Goal: Information Seeking & Learning: Learn about a topic

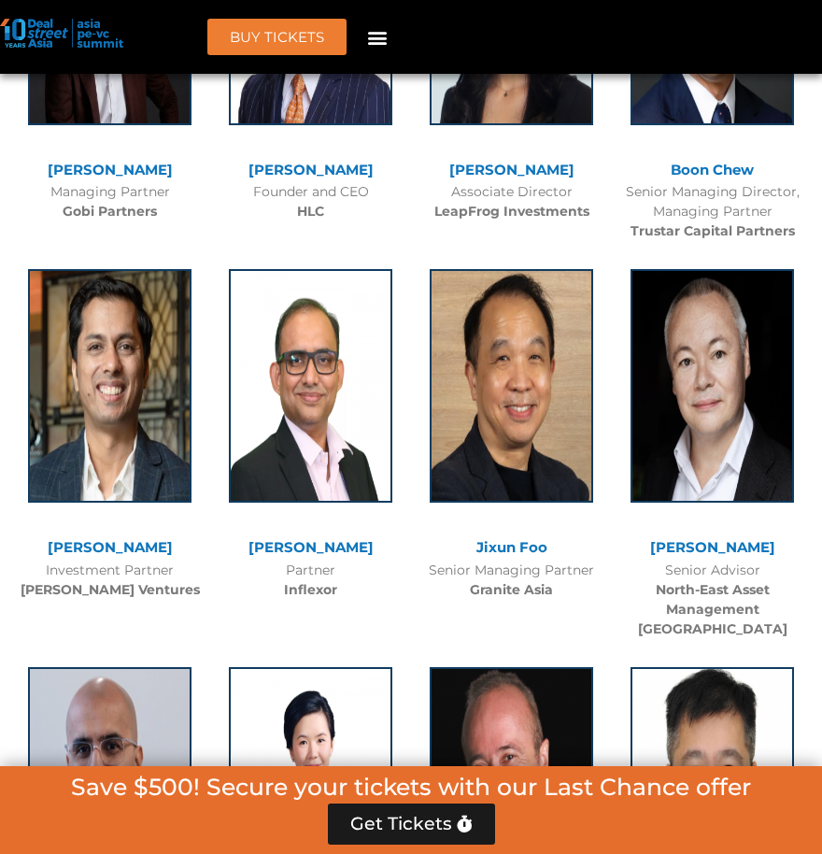
scroll to position [10619, 0]
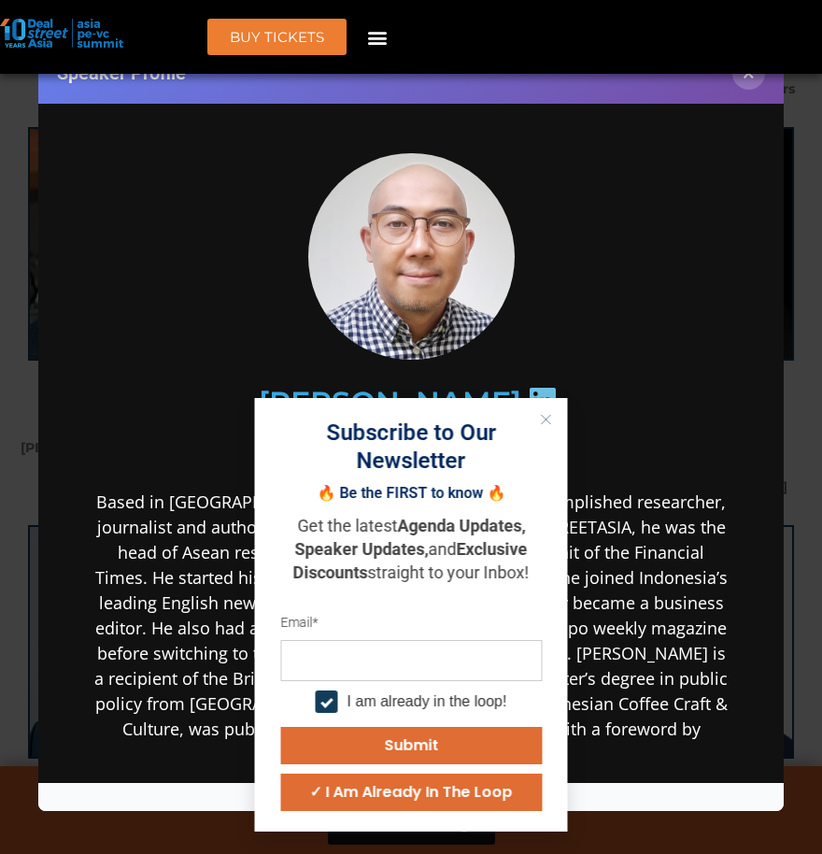
scroll to position [0, 0]
click at [545, 418] on icon "Close" at bounding box center [546, 419] width 11 height 11
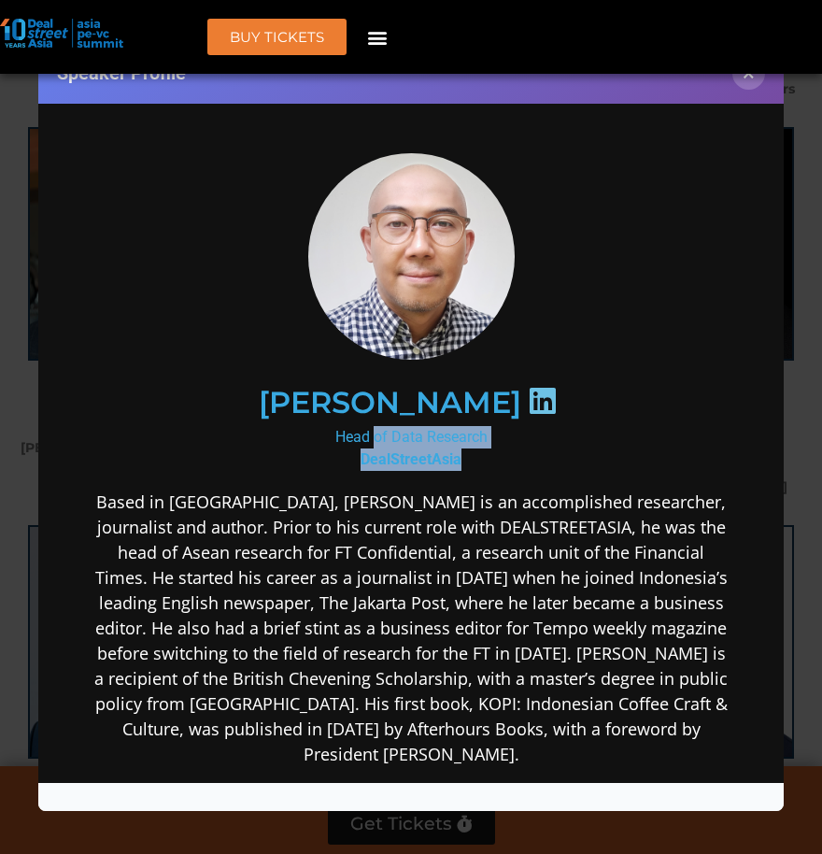
drag, startPoint x: 471, startPoint y: 449, endPoint x: 315, endPoint y: 424, distance: 158.1
click at [315, 425] on div "Head of Data Research DealStreetAsia" at bounding box center [411, 447] width 637 height 45
copy div "Head of Data Research DealStreetAsia"
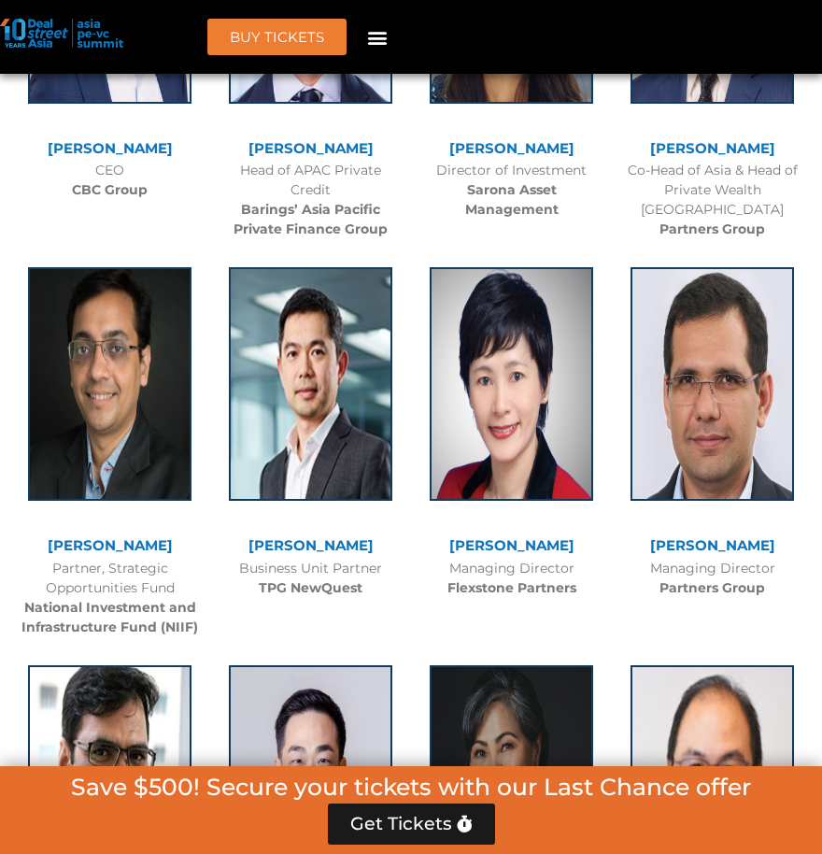
scroll to position [11255, 0]
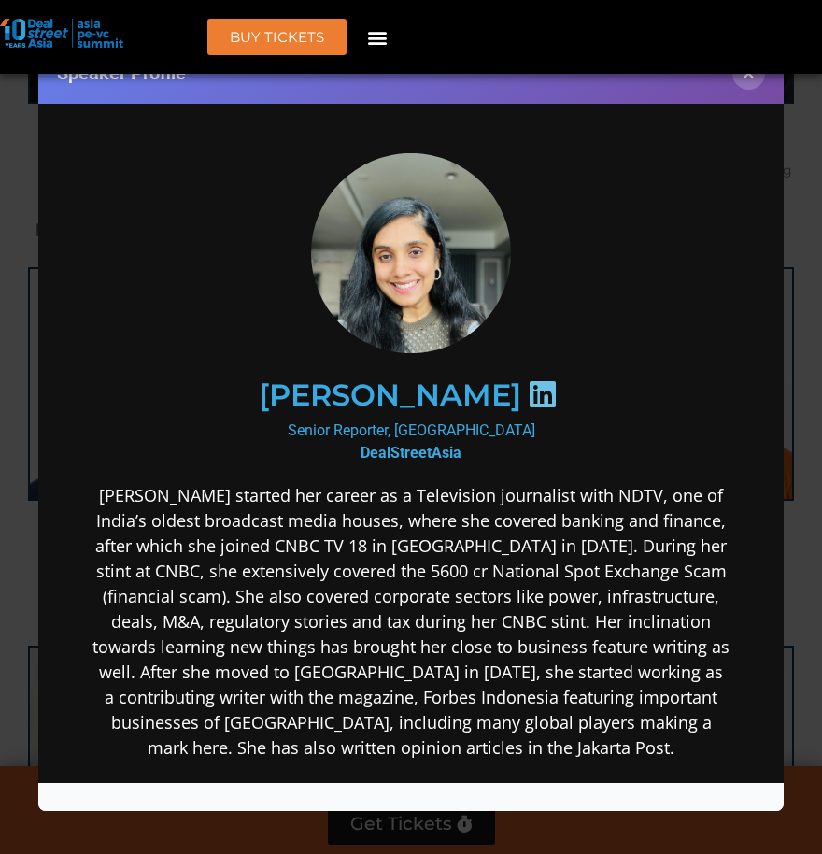
scroll to position [0, 0]
drag, startPoint x: 466, startPoint y: 452, endPoint x: 294, endPoint y: 422, distance: 174.5
click at [294, 422] on div "Senior Reporter, [GEOGRAPHIC_DATA] DealStreetAsia" at bounding box center [411, 441] width 637 height 45
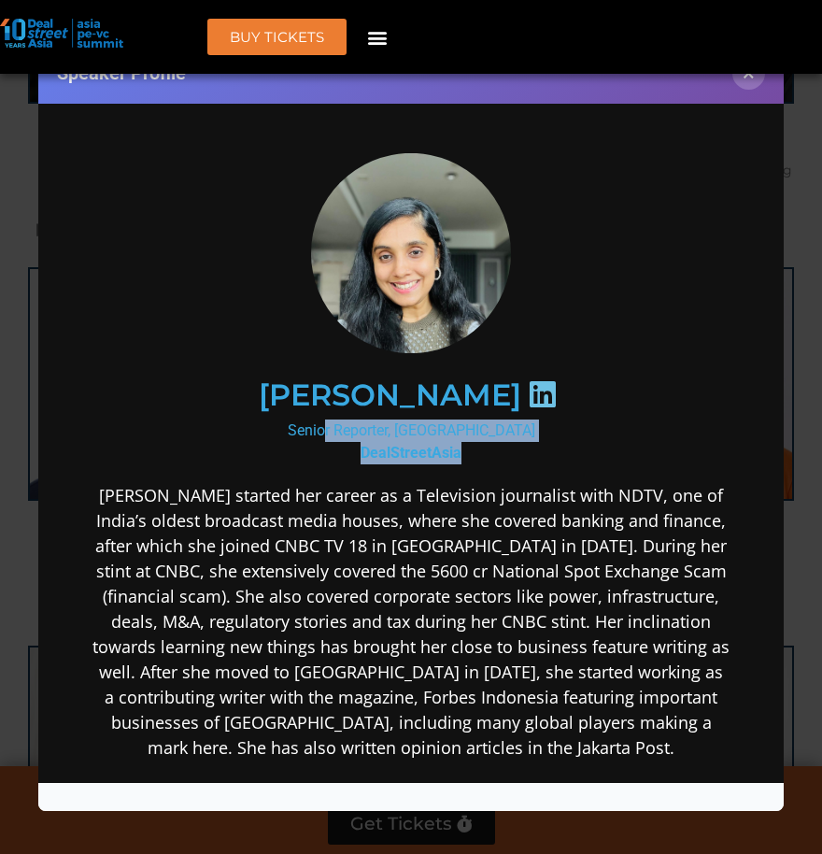
drag, startPoint x: 467, startPoint y: 437, endPoint x: 315, endPoint y: 416, distance: 153.8
click at [315, 419] on div "Senior Reporter, [GEOGRAPHIC_DATA] DealStreetAsia" at bounding box center [411, 441] width 637 height 45
copy div "Senior Reporter, [GEOGRAPHIC_DATA] DealStreetAsia"
